Goal: Complete application form

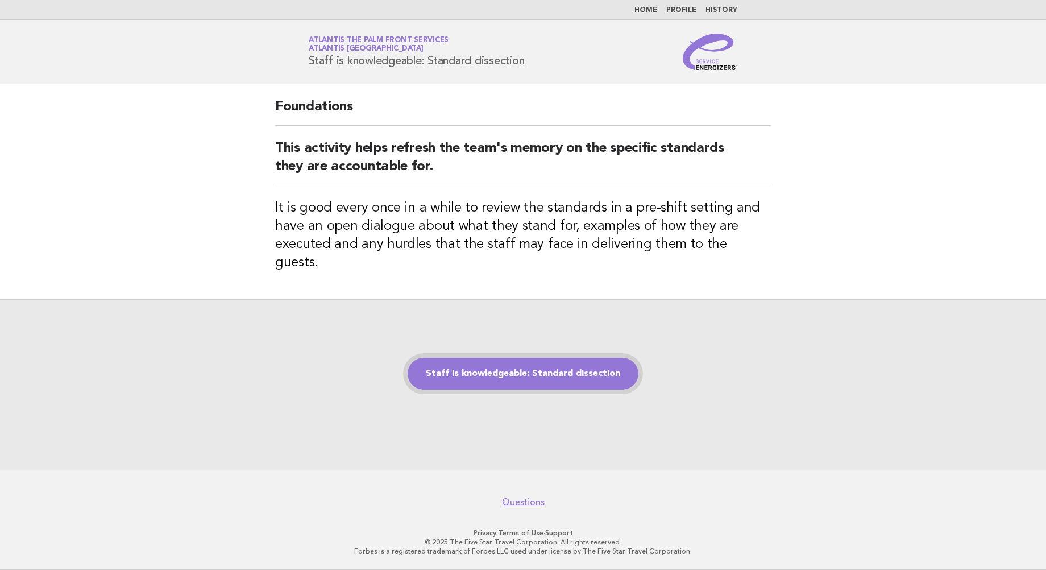
click at [535, 363] on link "Staff is knowledgeable: Standard dissection" at bounding box center [523, 374] width 231 height 32
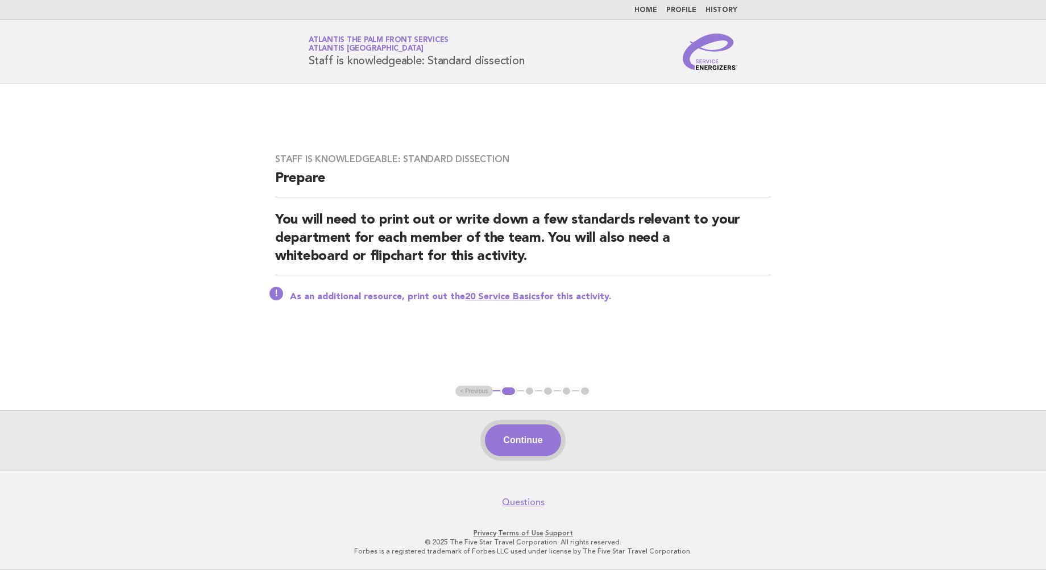
click at [533, 435] on button "Continue" at bounding box center [523, 440] width 76 height 32
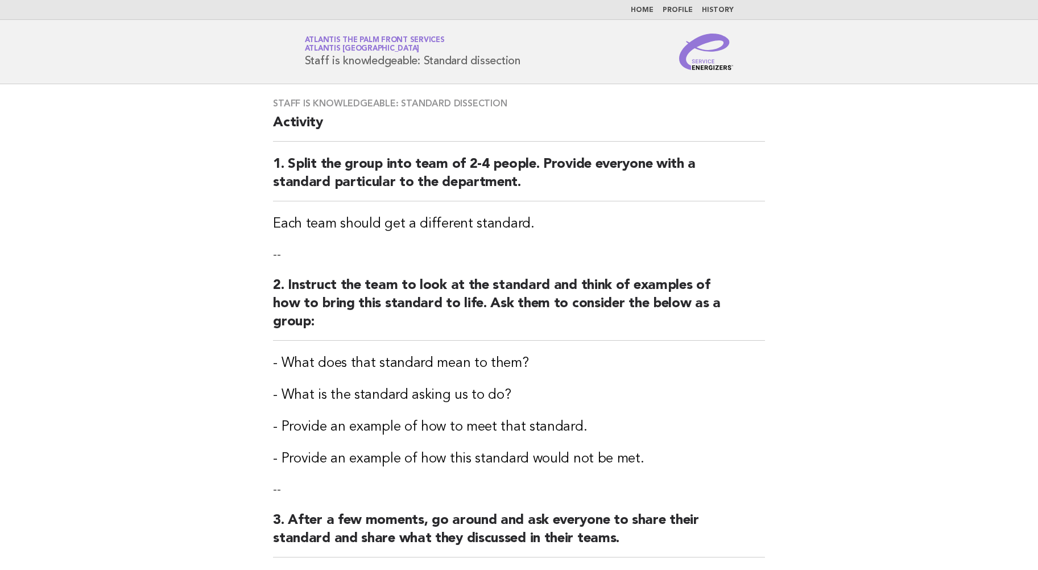
scroll to position [340, 0]
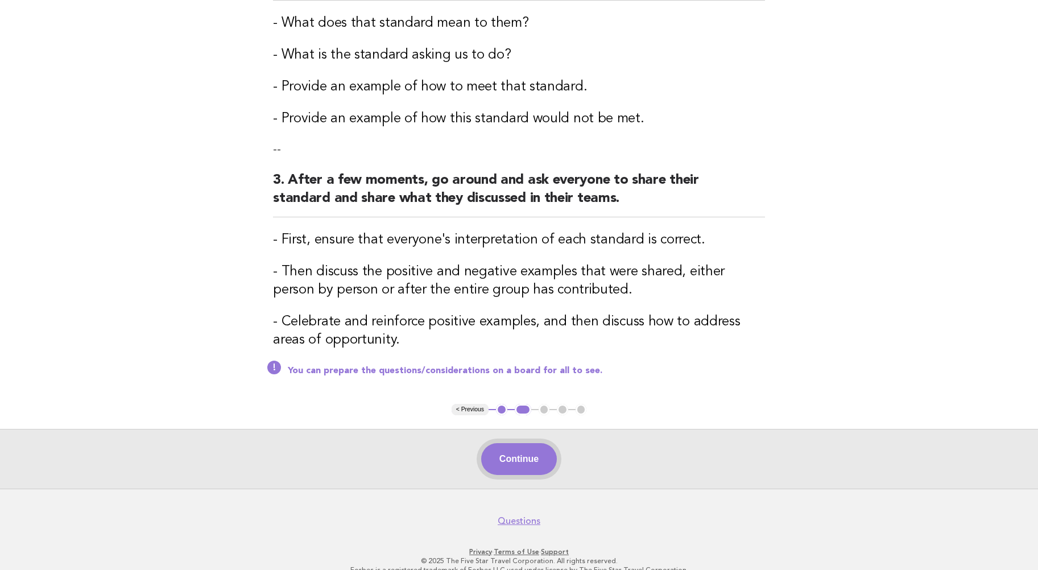
click at [516, 447] on button "Continue" at bounding box center [519, 459] width 76 height 32
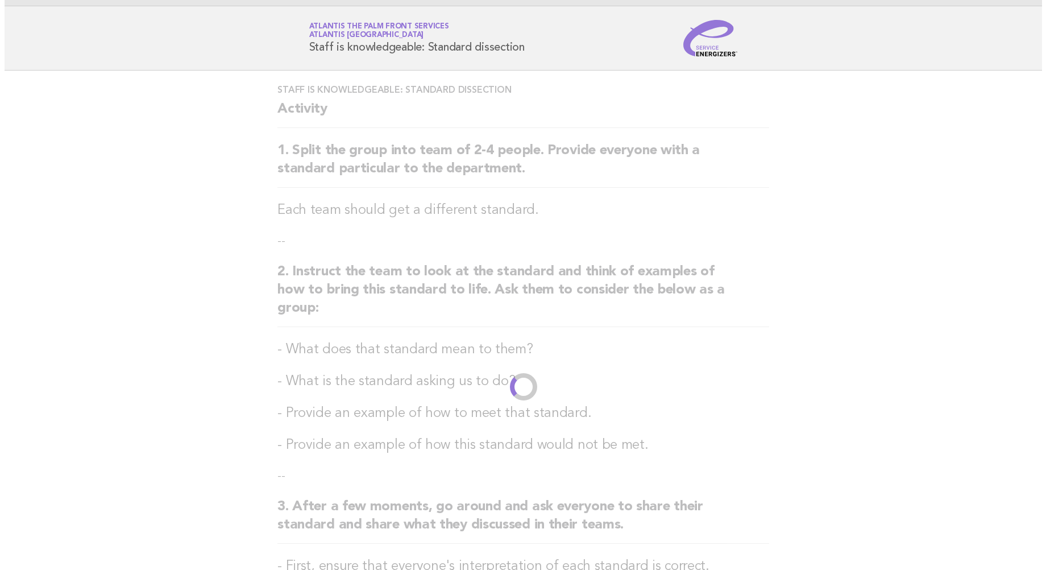
scroll to position [0, 0]
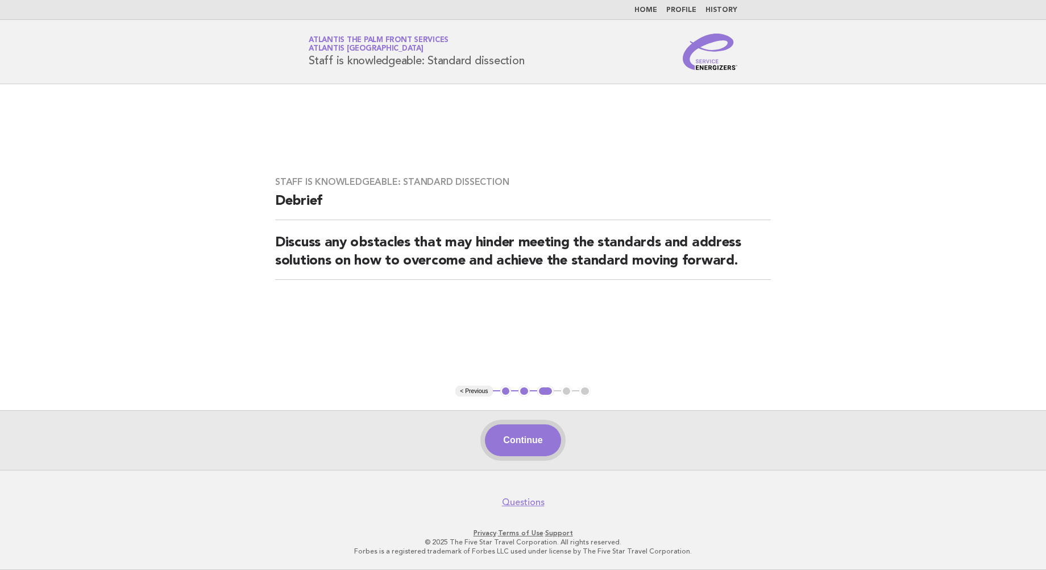
click at [511, 442] on button "Continue" at bounding box center [523, 440] width 76 height 32
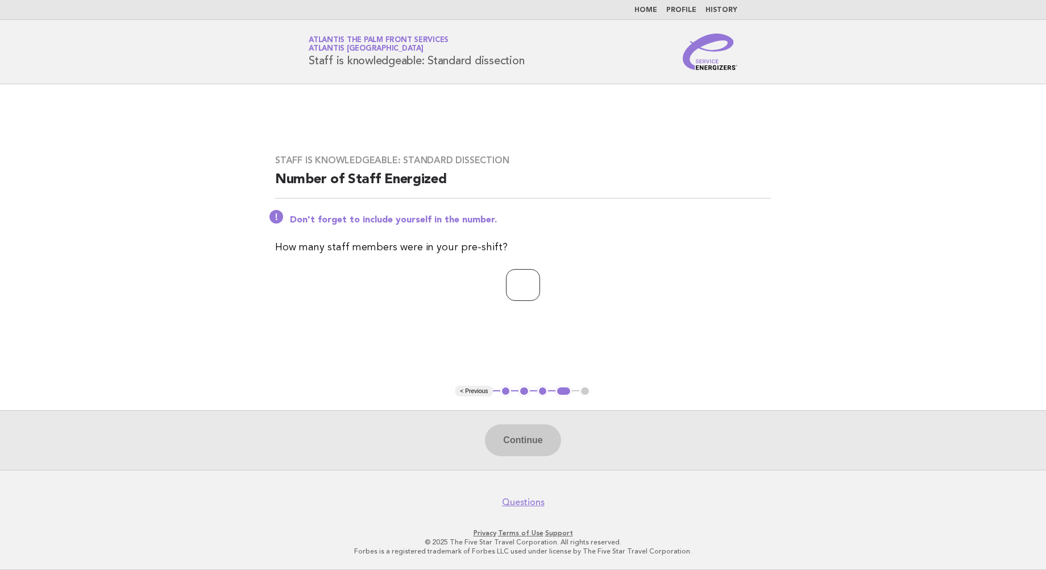
click at [506, 289] on input "number" at bounding box center [523, 285] width 34 height 32
type input "*"
click at [533, 439] on button "Continue" at bounding box center [523, 440] width 76 height 32
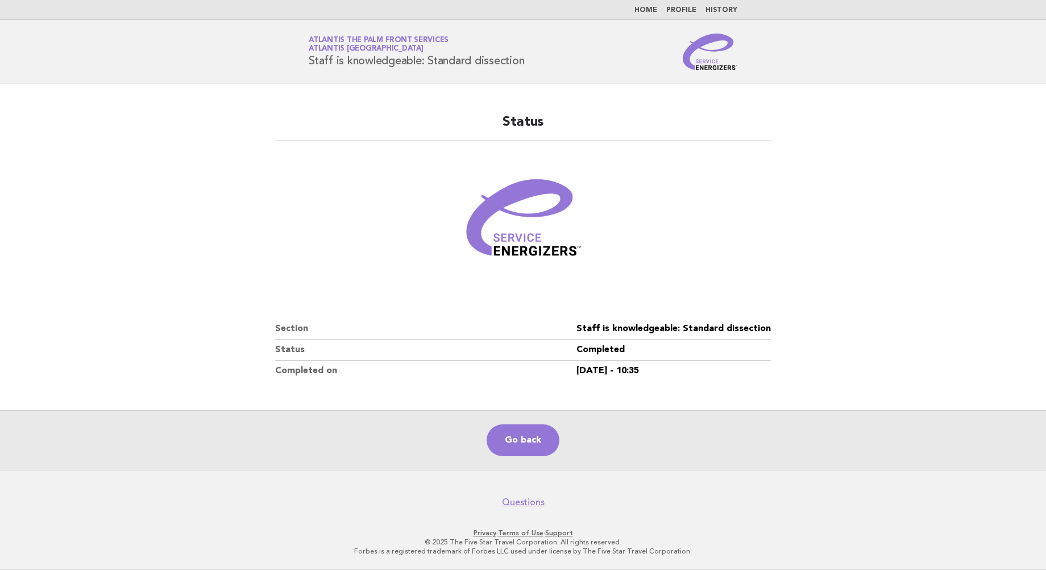
drag, startPoint x: 146, startPoint y: 93, endPoint x: 162, endPoint y: 67, distance: 30.4
click at [146, 92] on main "Status Section Staff is knowledgeable: Standard dissection Status Completed Com…" at bounding box center [523, 277] width 1046 height 386
